Goal: Answer question/provide support: Answer question/provide support

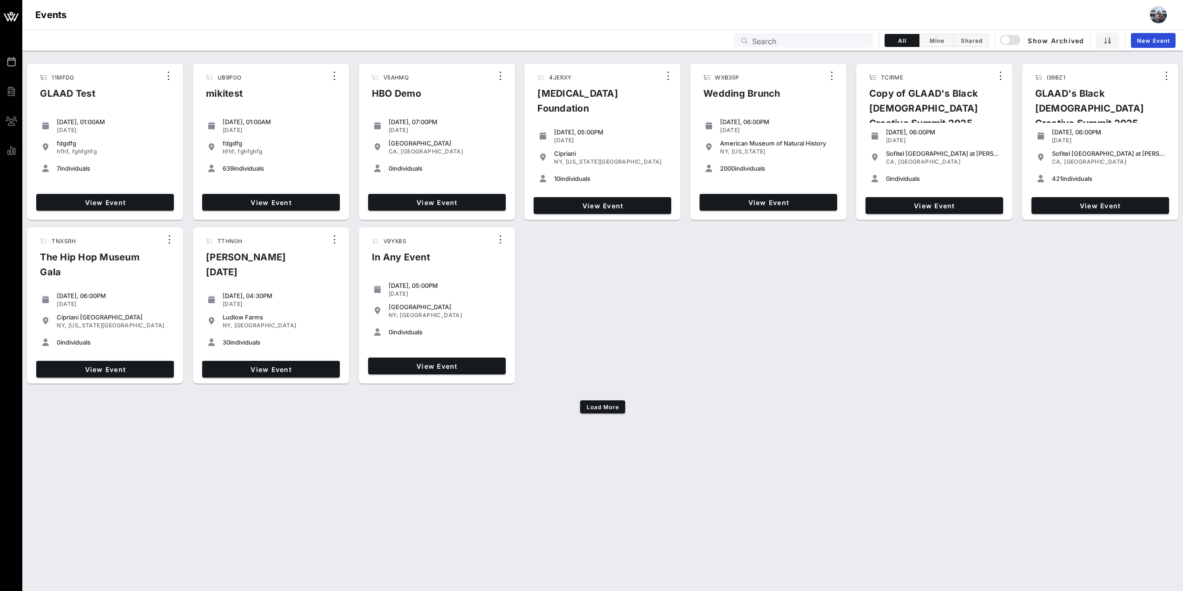
click at [832, 44] on input "Search" at bounding box center [809, 40] width 115 height 12
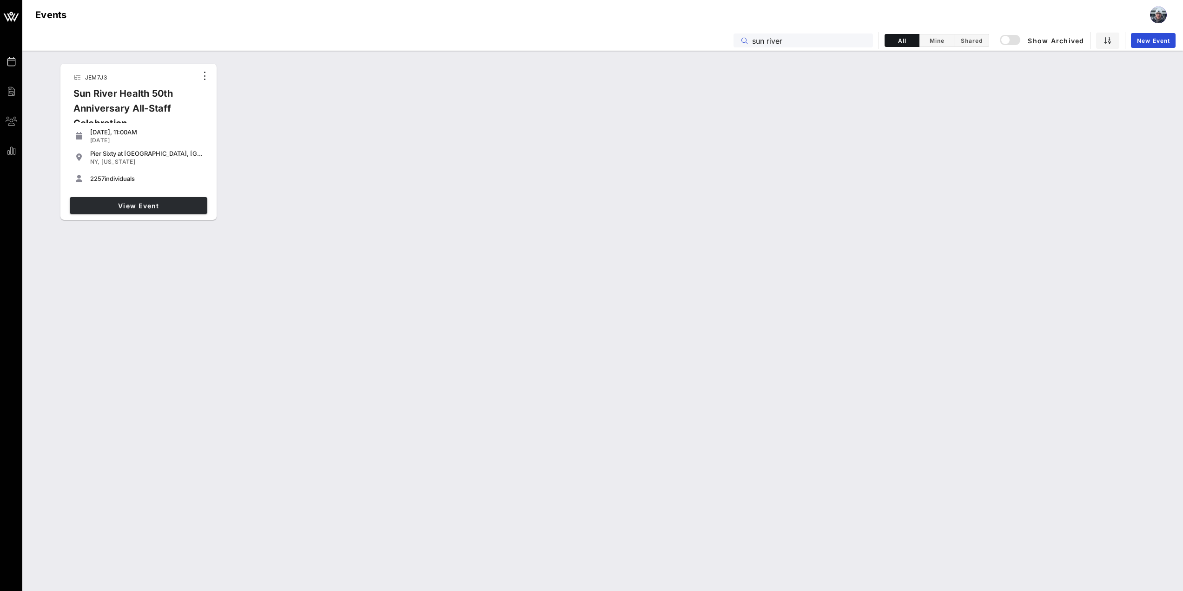
type input "sun river"
click at [135, 211] on link "View Event" at bounding box center [139, 205] width 138 height 17
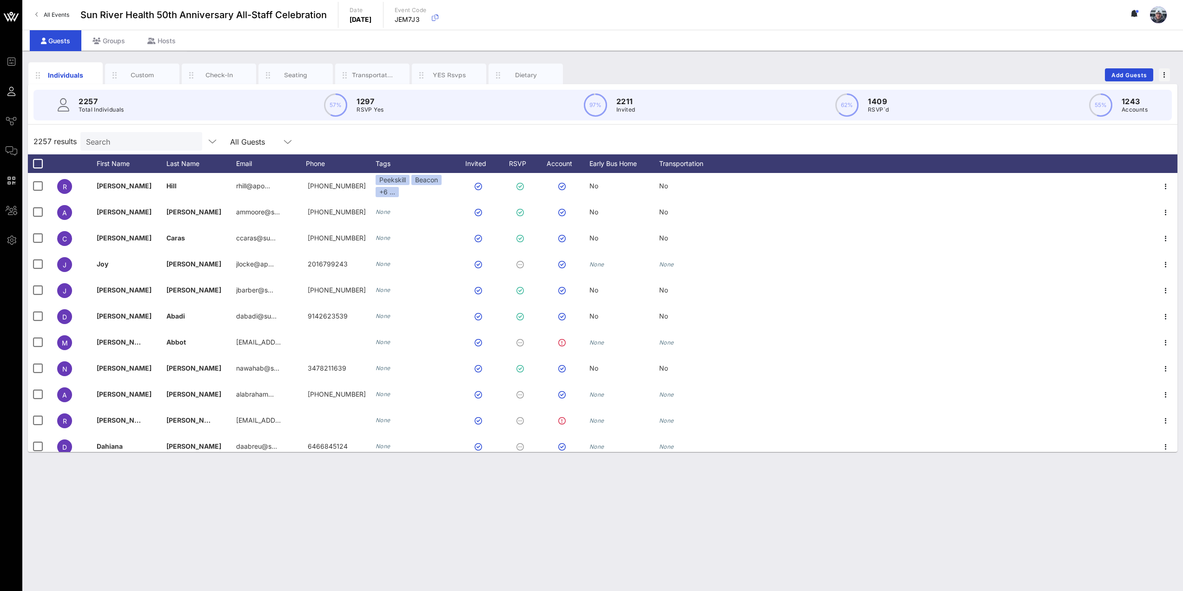
click at [144, 147] on input "Search" at bounding box center [140, 141] width 109 height 12
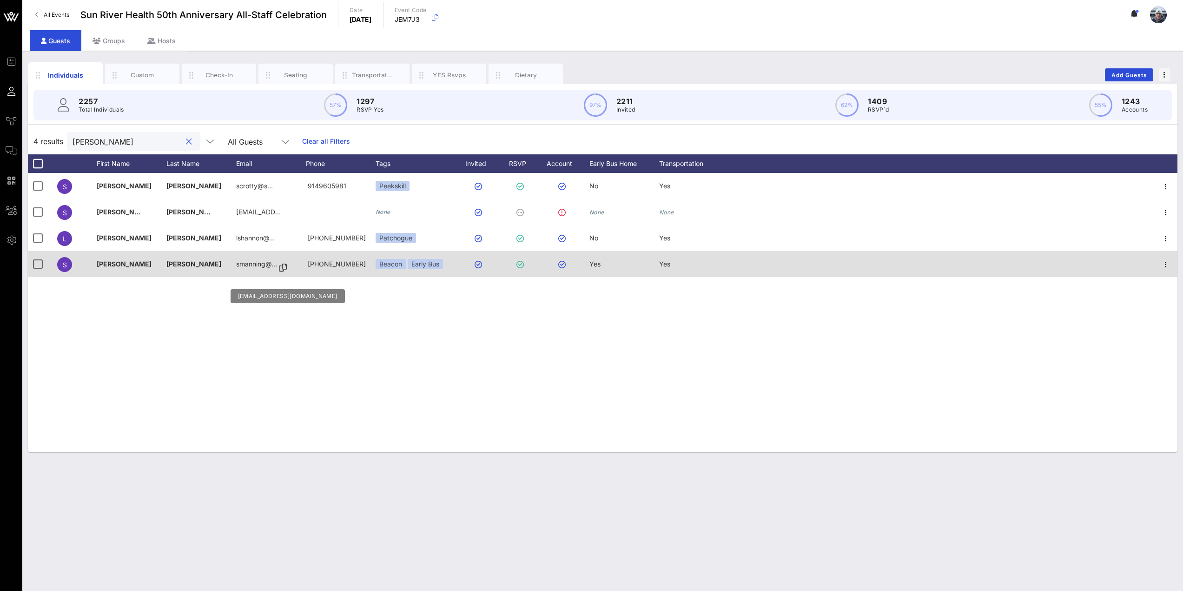
type input "[PERSON_NAME]"
click at [279, 267] on icon at bounding box center [283, 267] width 8 height 1
click at [1166, 266] on icon "button" at bounding box center [1165, 264] width 11 height 11
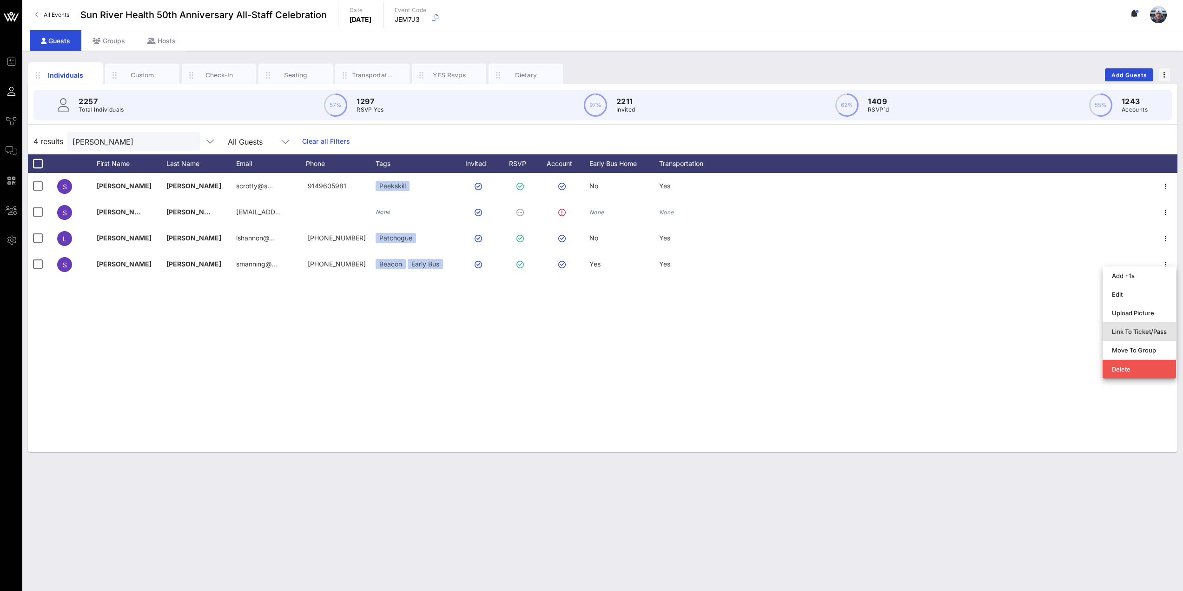
click at [1143, 334] on div "Link To Ticket/Pass" at bounding box center [1139, 331] width 55 height 7
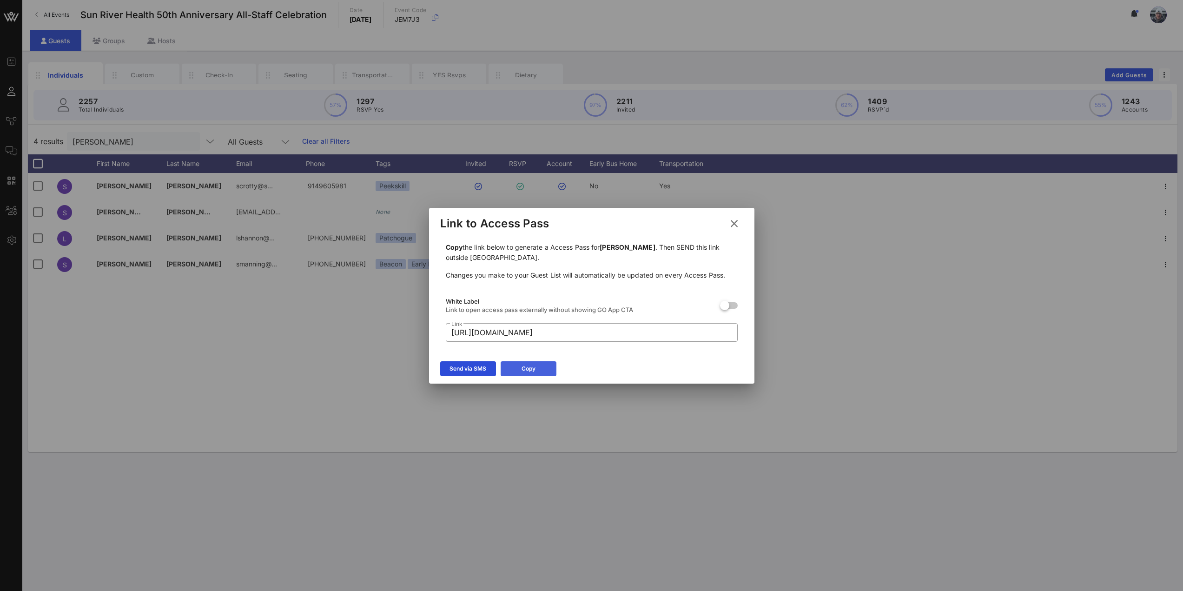
click at [536, 365] on button "Copy" at bounding box center [529, 368] width 56 height 15
click at [449, 415] on div at bounding box center [591, 295] width 1183 height 591
click at [569, 506] on div at bounding box center [591, 295] width 1183 height 591
click at [736, 224] on icon at bounding box center [734, 223] width 13 height 13
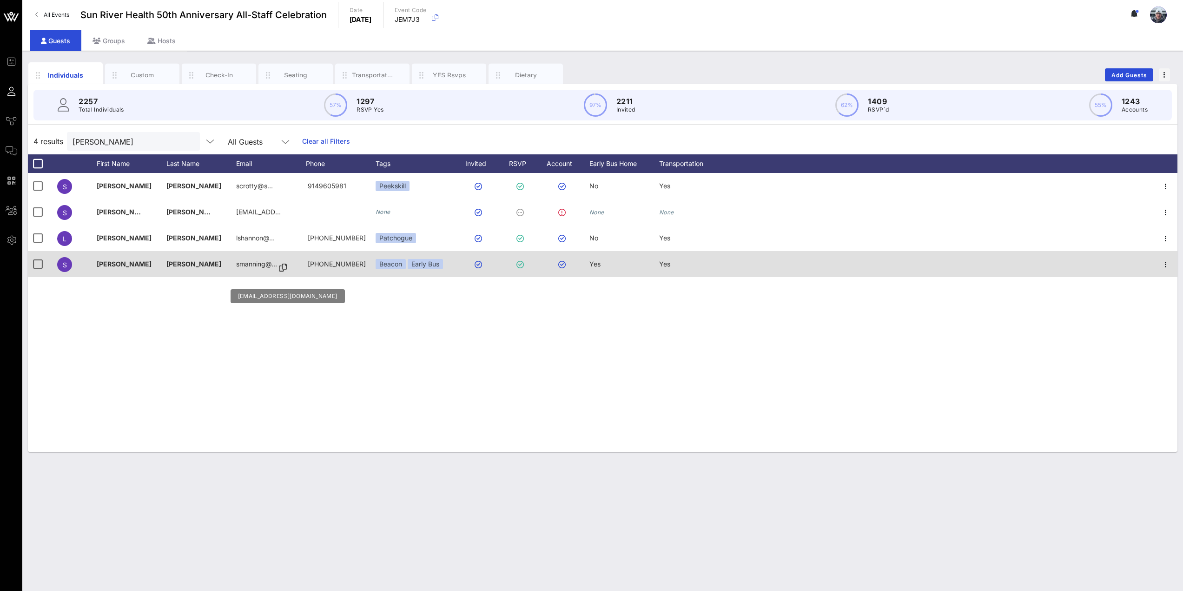
click at [281, 268] on icon at bounding box center [283, 267] width 8 height 1
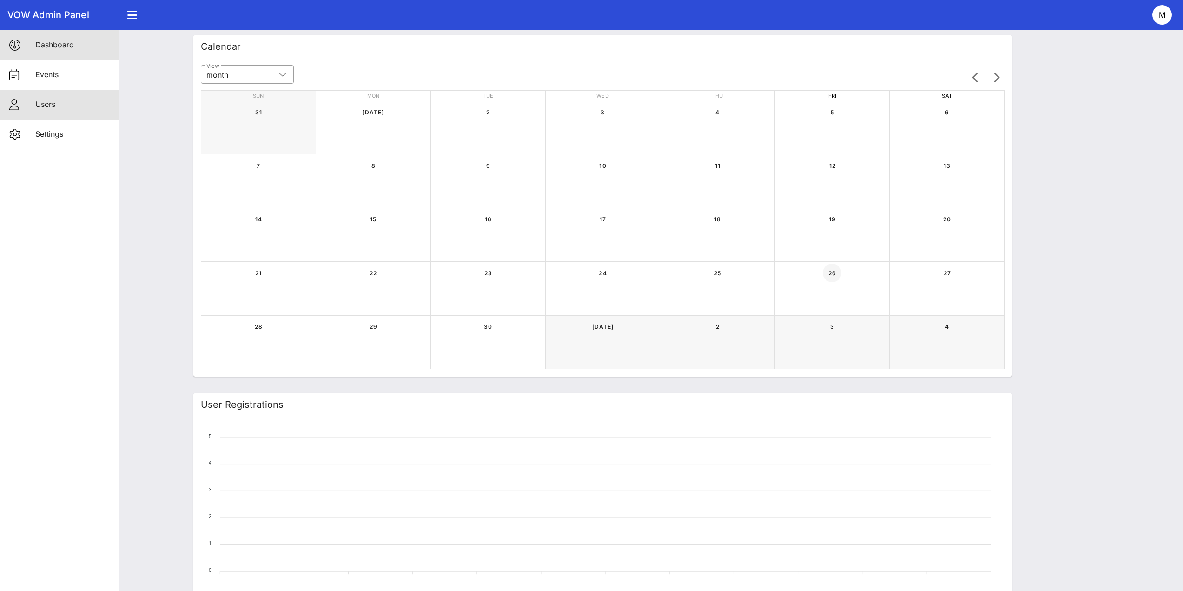
click at [40, 107] on div "Users" at bounding box center [73, 104] width 76 height 9
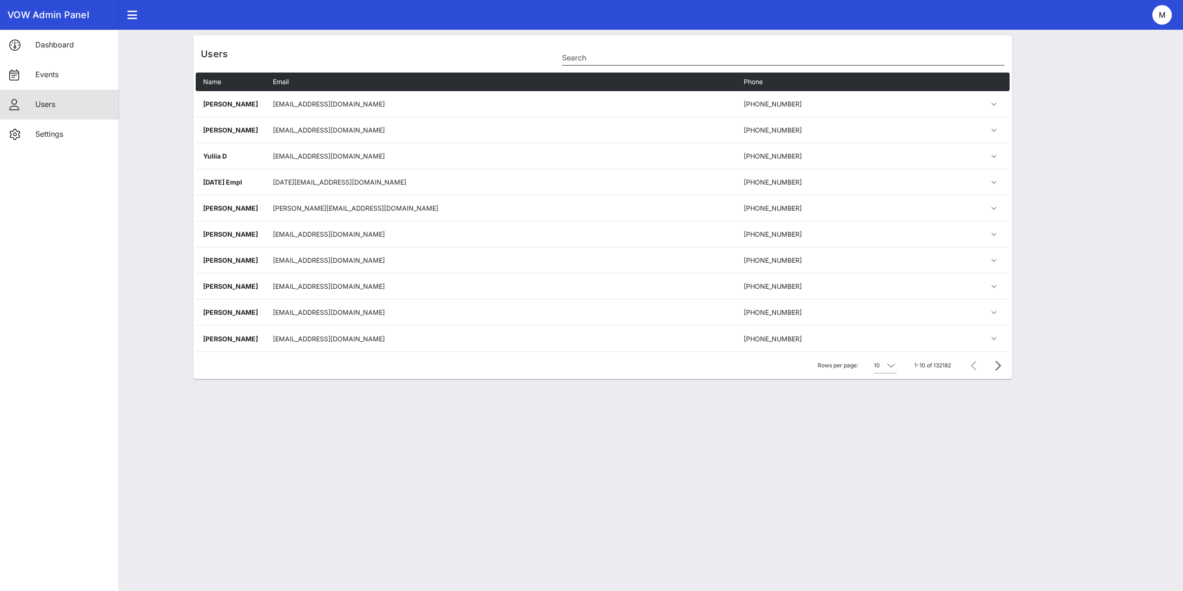
click at [602, 61] on input "Search" at bounding box center [783, 57] width 442 height 15
paste input "[EMAIL_ADDRESS][DOMAIN_NAME]"
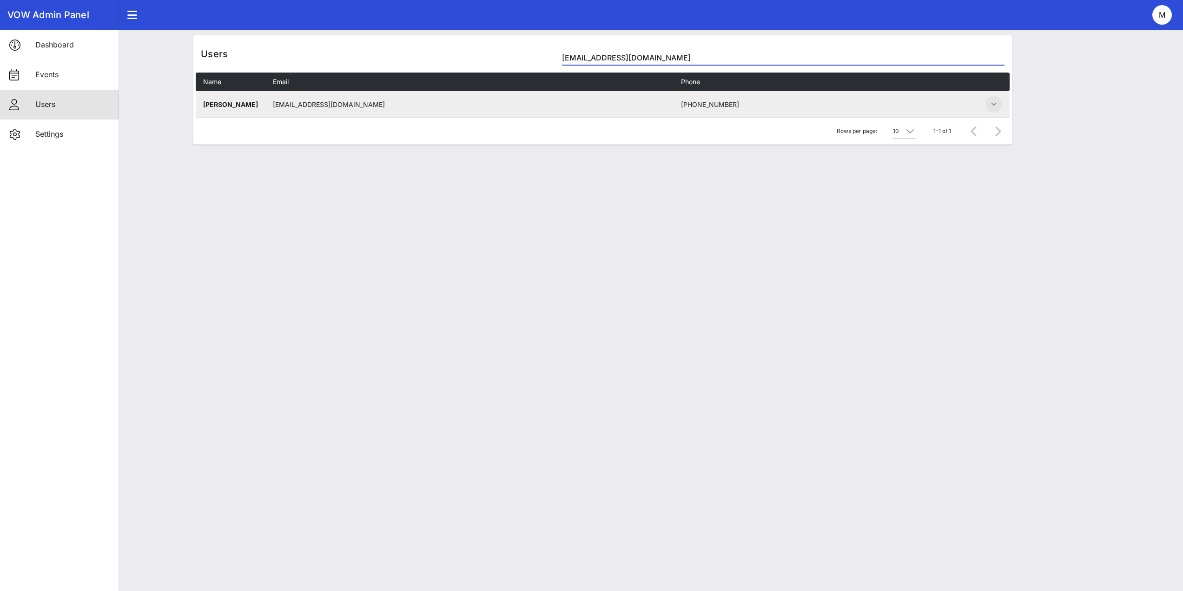
type input "[EMAIL_ADDRESS][DOMAIN_NAME]"
click at [990, 103] on icon "button" at bounding box center [993, 104] width 11 height 11
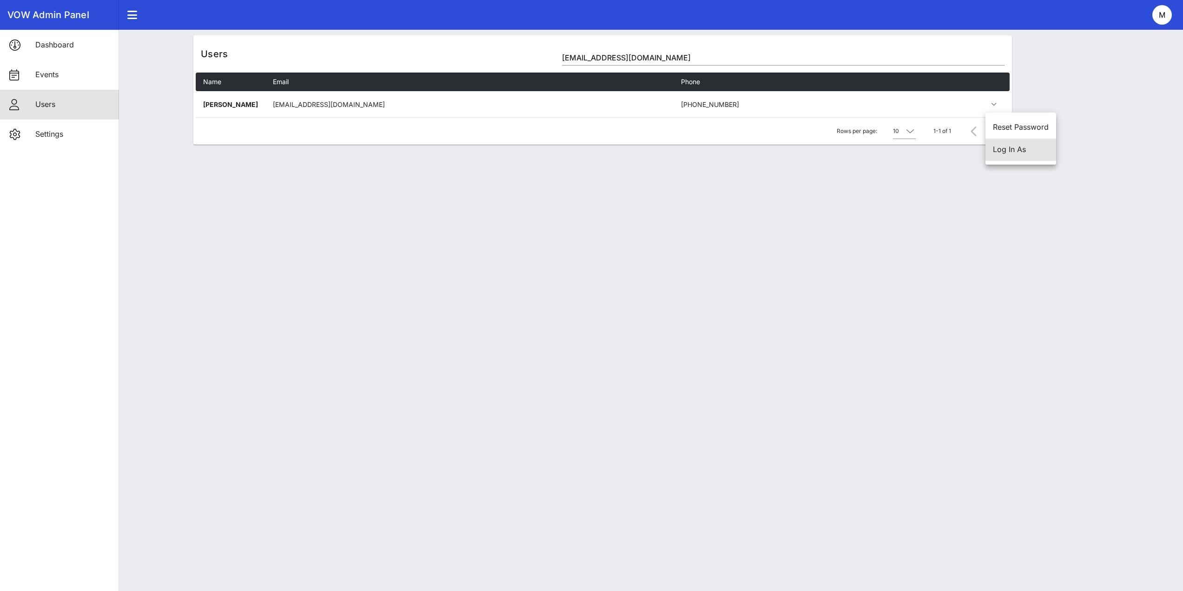
click at [996, 149] on div "Log In As" at bounding box center [1021, 149] width 56 height 9
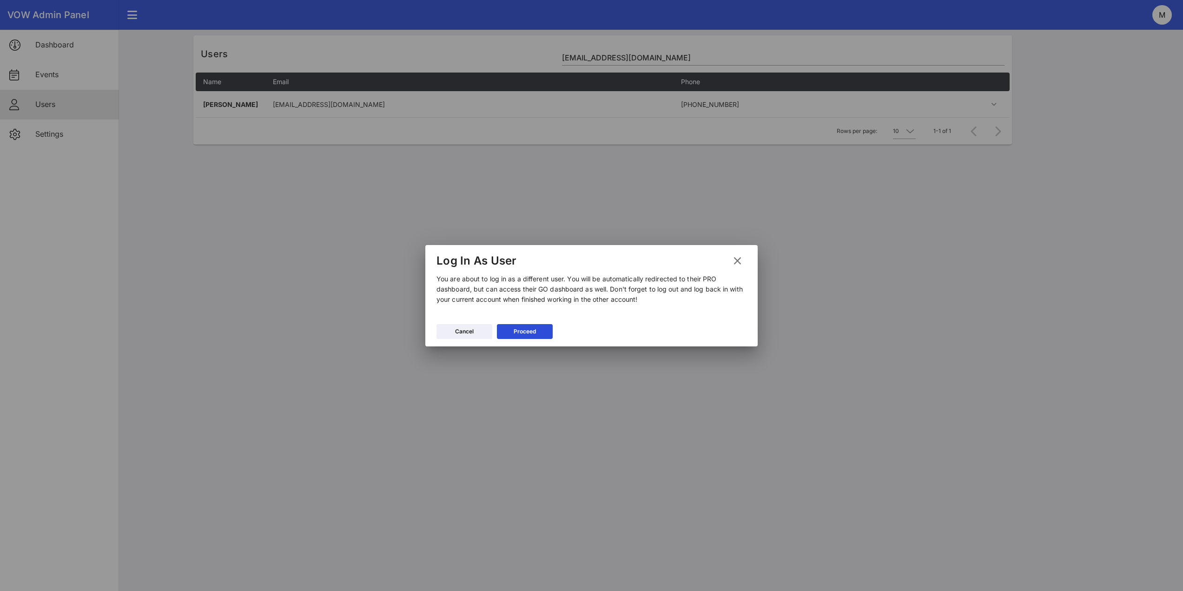
click at [600, 189] on div at bounding box center [591, 295] width 1183 height 591
click at [534, 324] on button "Proceed" at bounding box center [525, 331] width 56 height 15
